Goal: Task Accomplishment & Management: Complete application form

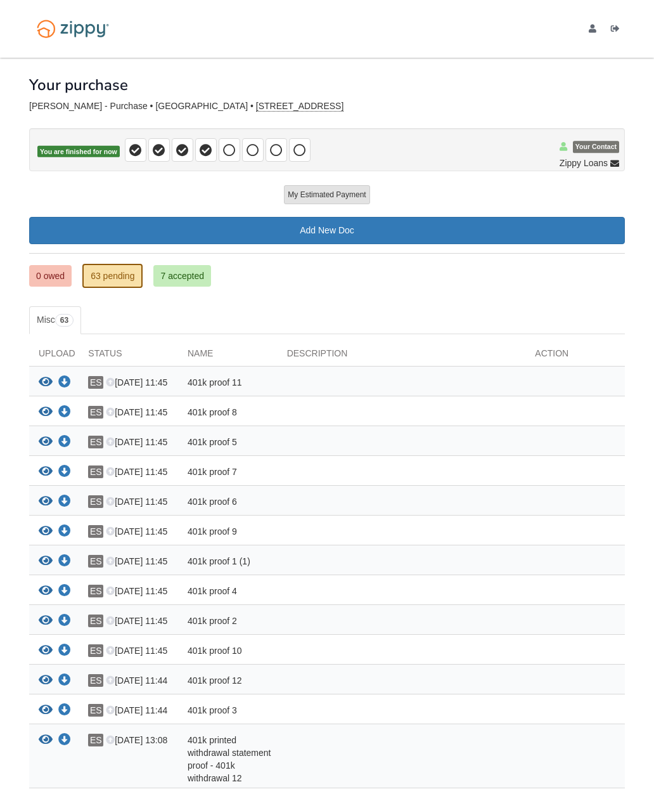
click at [58, 282] on link "0 owed" at bounding box center [50, 276] width 42 height 22
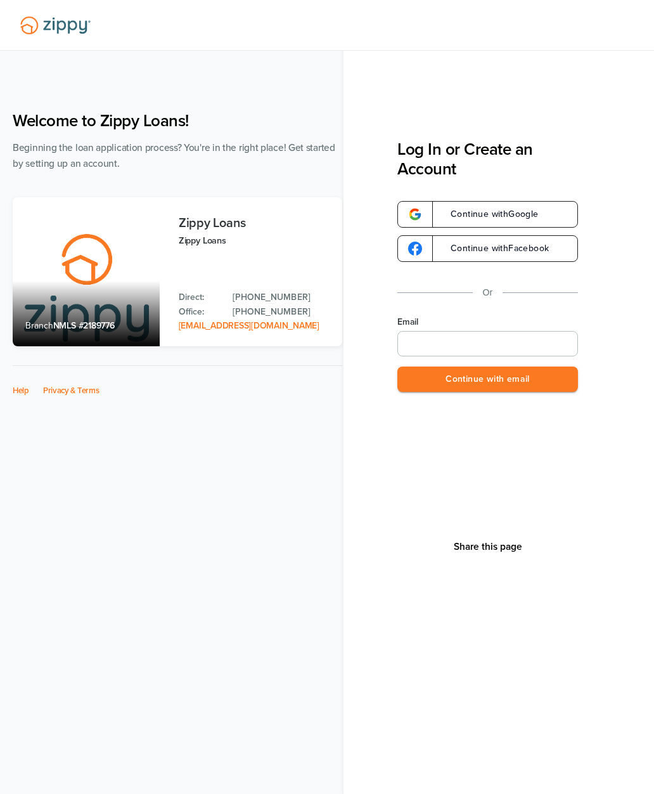
type input "**********"
click at [528, 372] on button "Continue with email" at bounding box center [488, 379] width 181 height 26
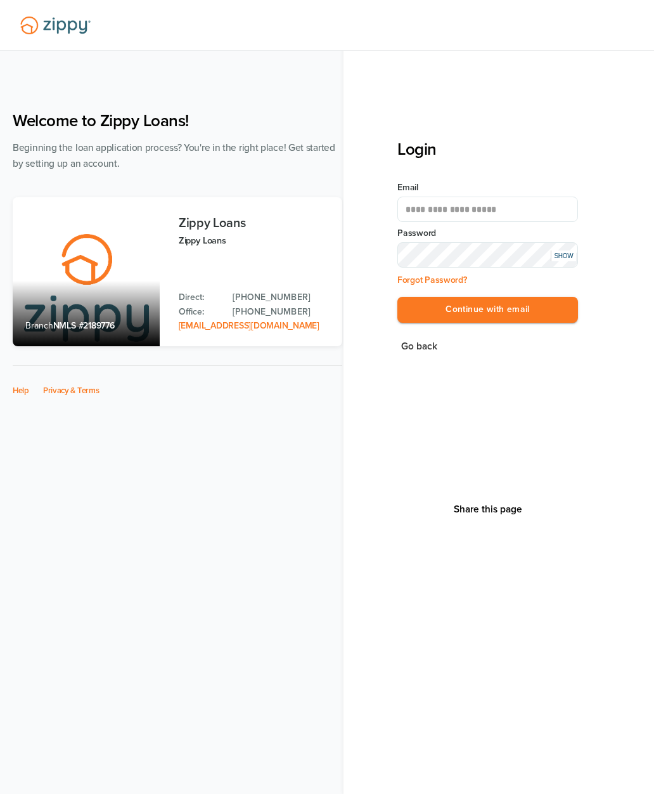
click at [542, 308] on button "Continue with email" at bounding box center [488, 310] width 181 height 26
